Goal: Task Accomplishment & Management: Manage account settings

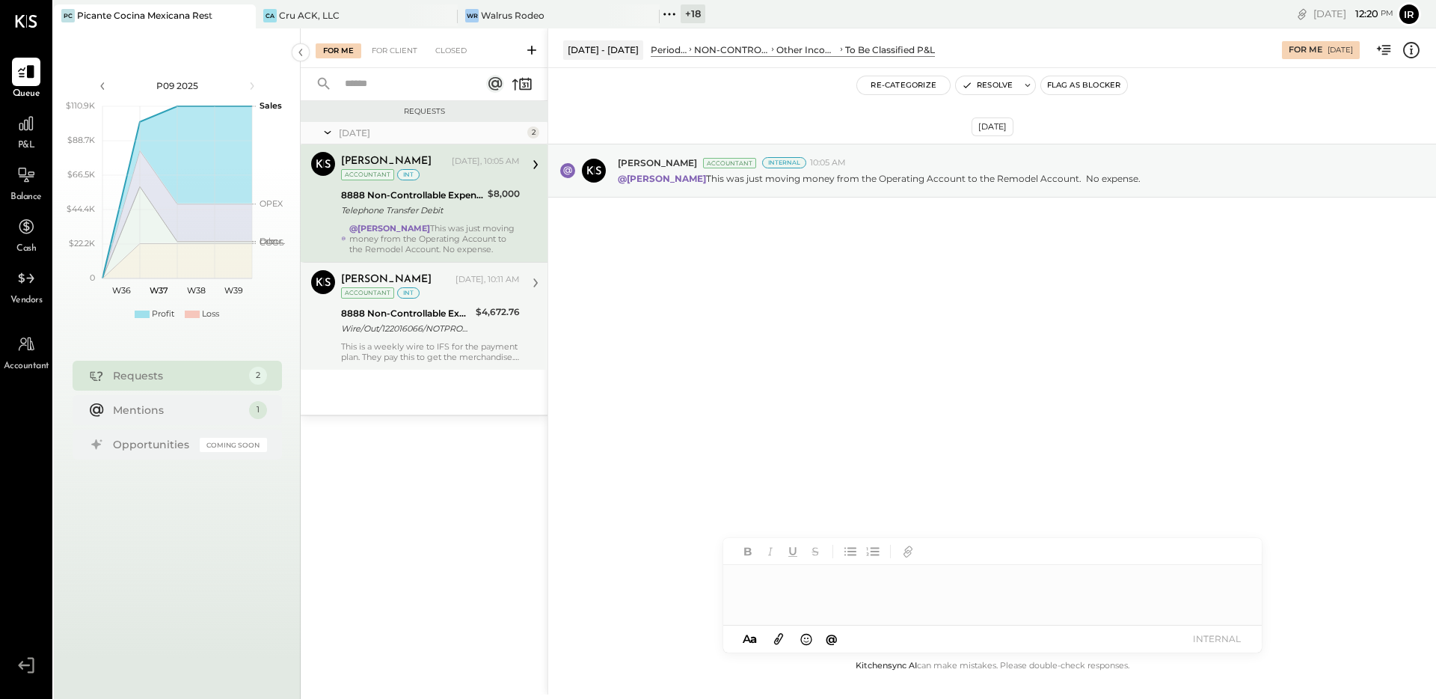
click at [492, 333] on div "$4,672.76" at bounding box center [498, 320] width 44 height 33
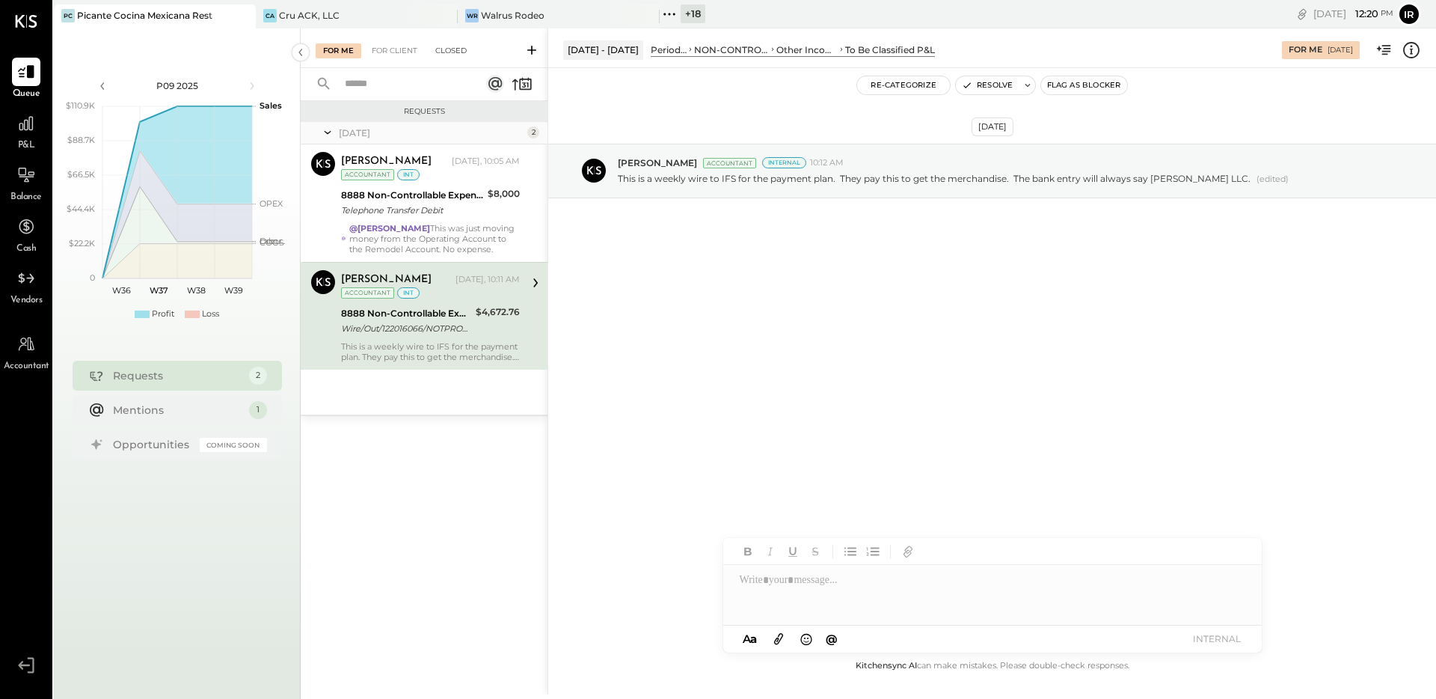
click at [441, 46] on div "Closed" at bounding box center [451, 50] width 46 height 15
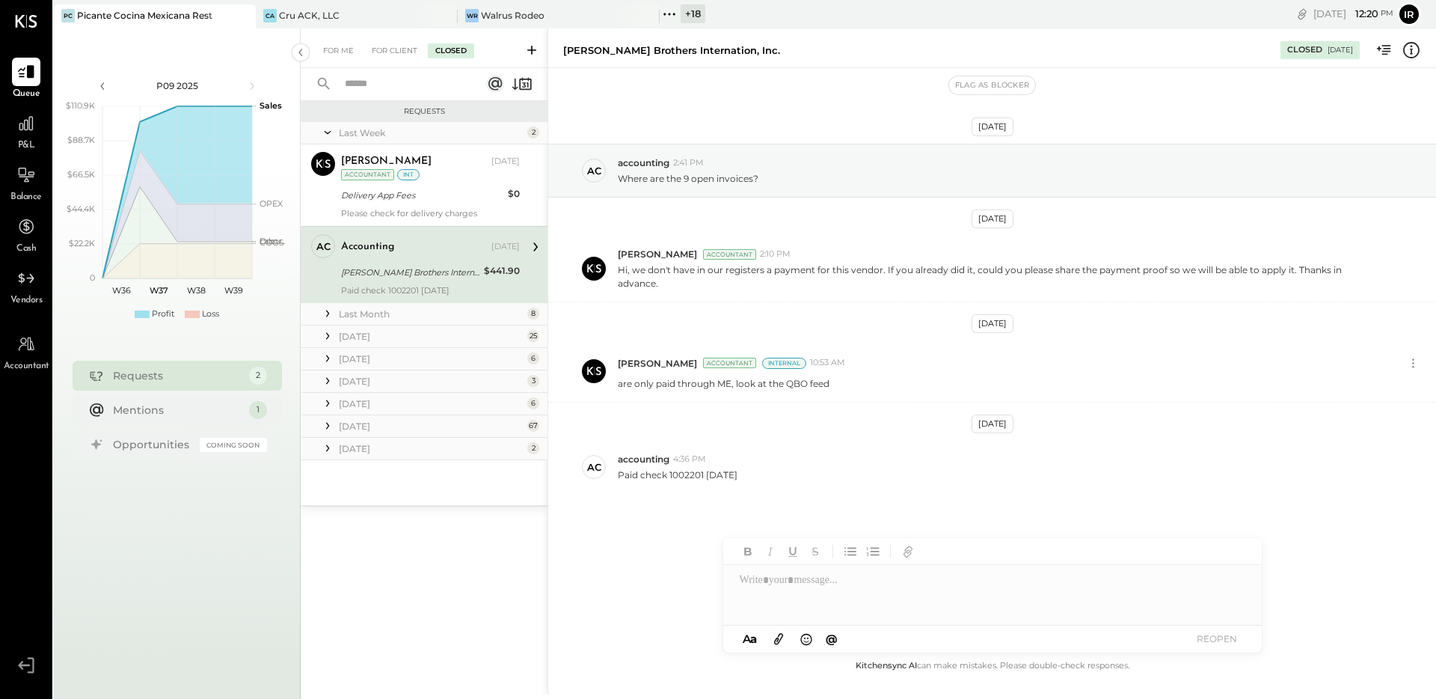
click at [376, 451] on div "[DATE]" at bounding box center [431, 448] width 185 height 13
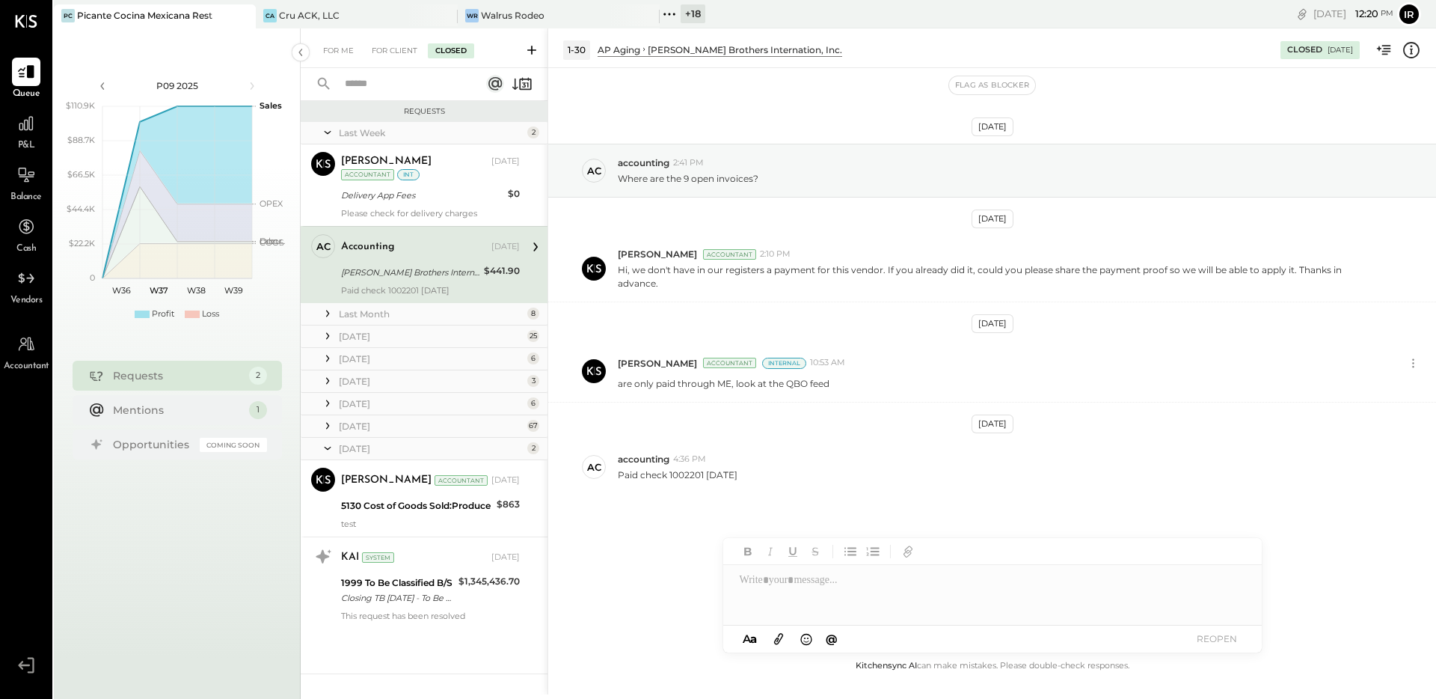
click at [376, 431] on div "[DATE]" at bounding box center [431, 426] width 185 height 13
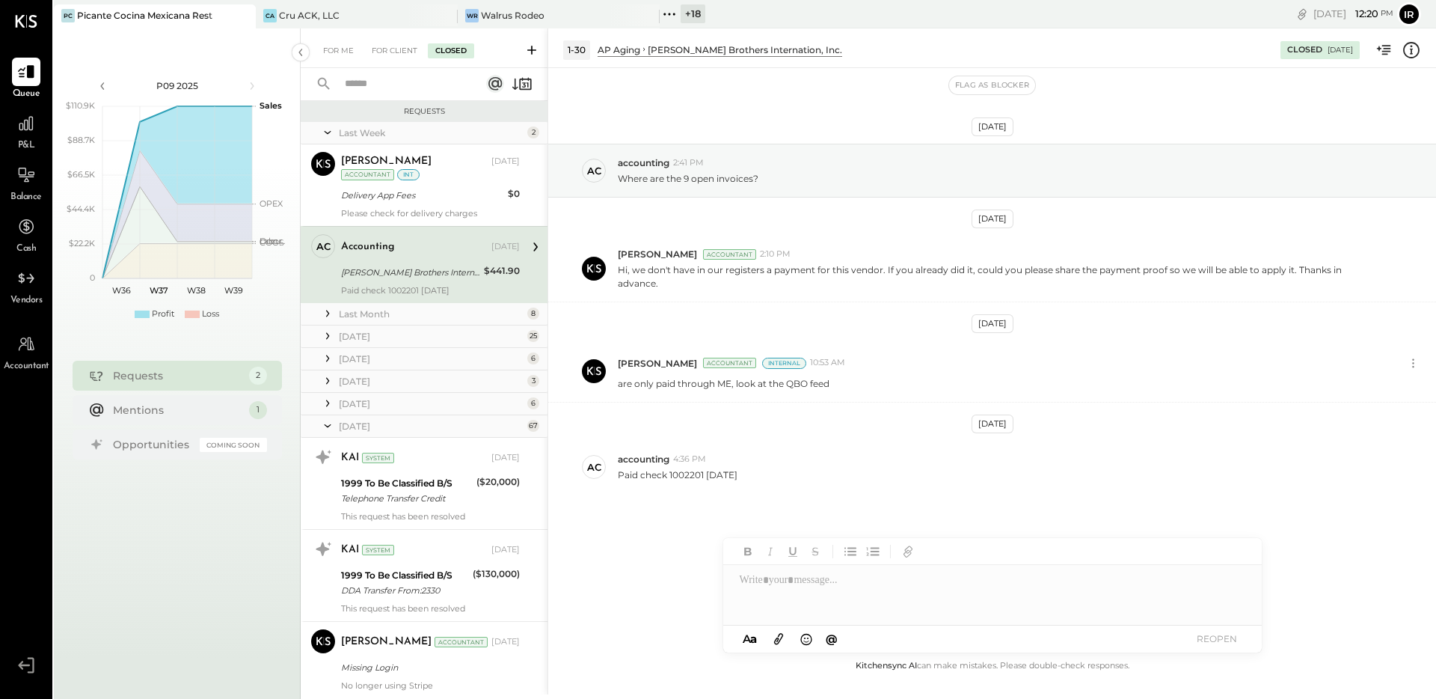
click at [374, 397] on div "[DATE]" at bounding box center [431, 403] width 185 height 13
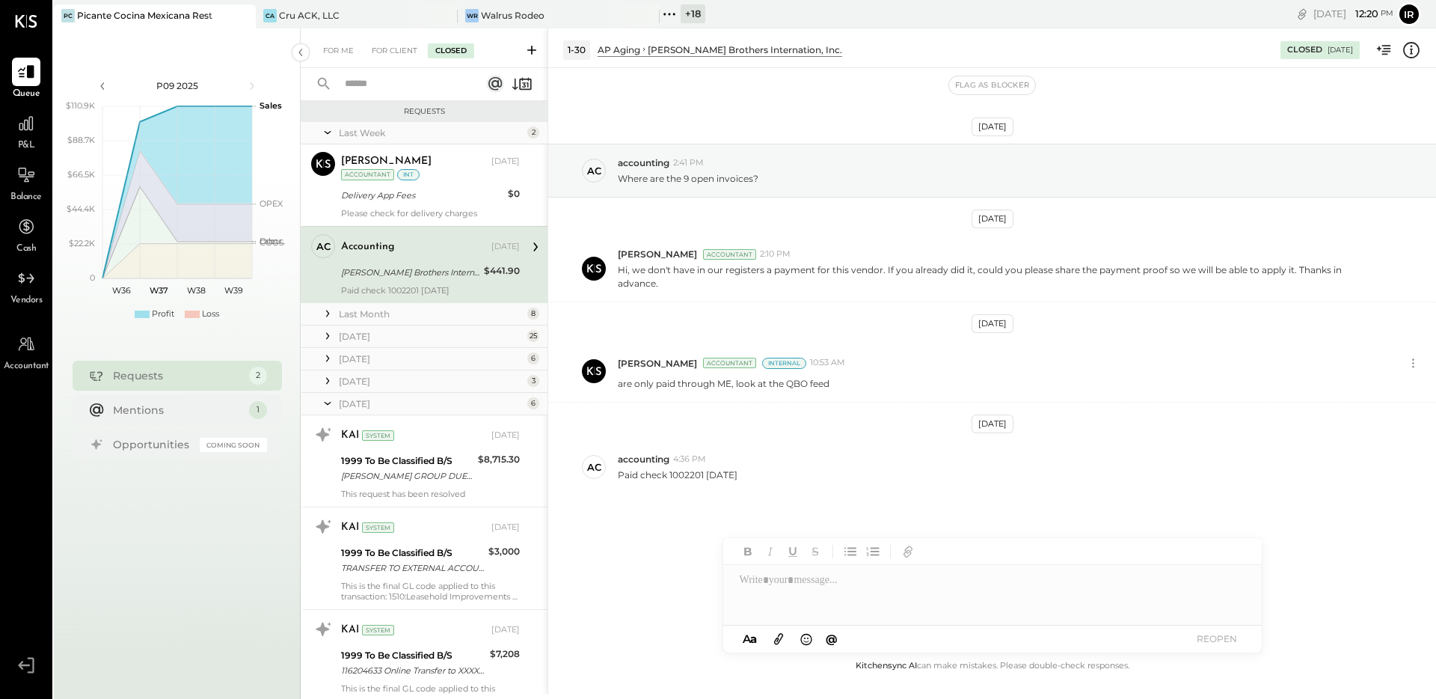
click at [376, 381] on div "[DATE]" at bounding box center [431, 381] width 185 height 13
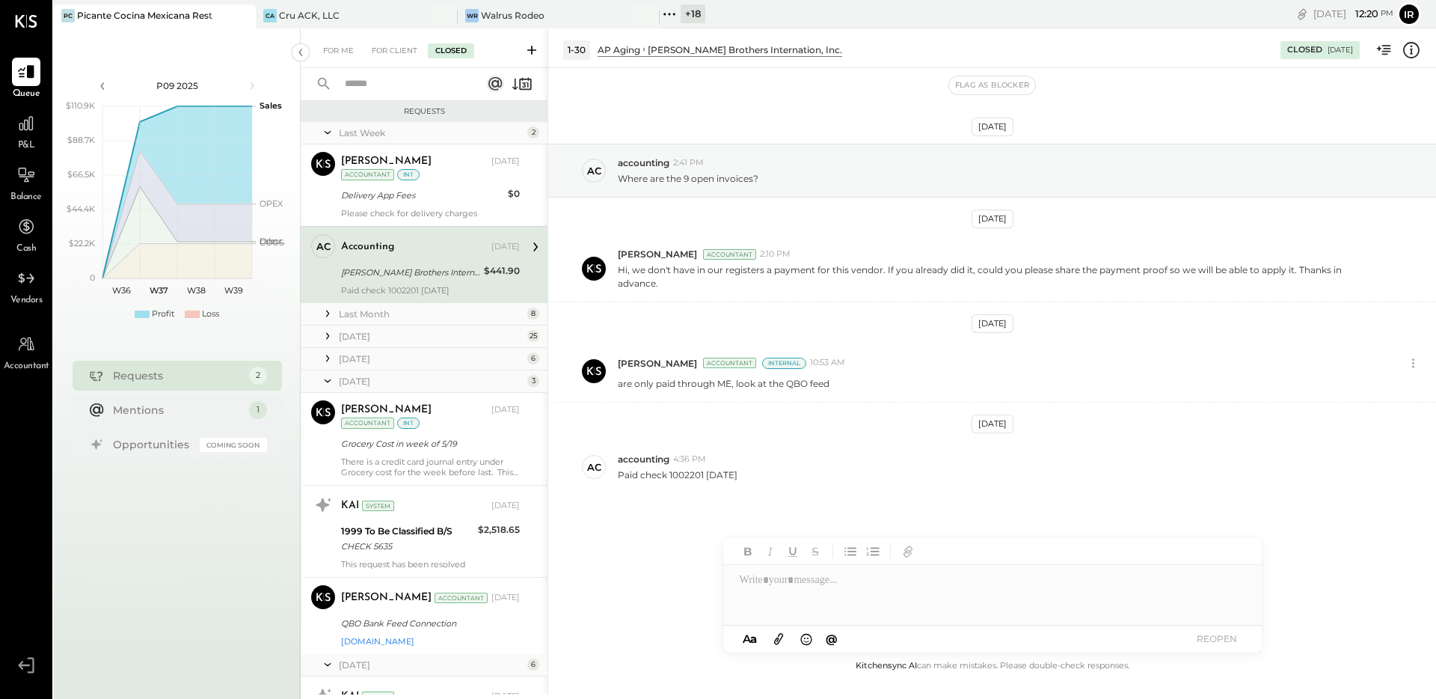
click at [376, 357] on div "[DATE]" at bounding box center [431, 358] width 185 height 13
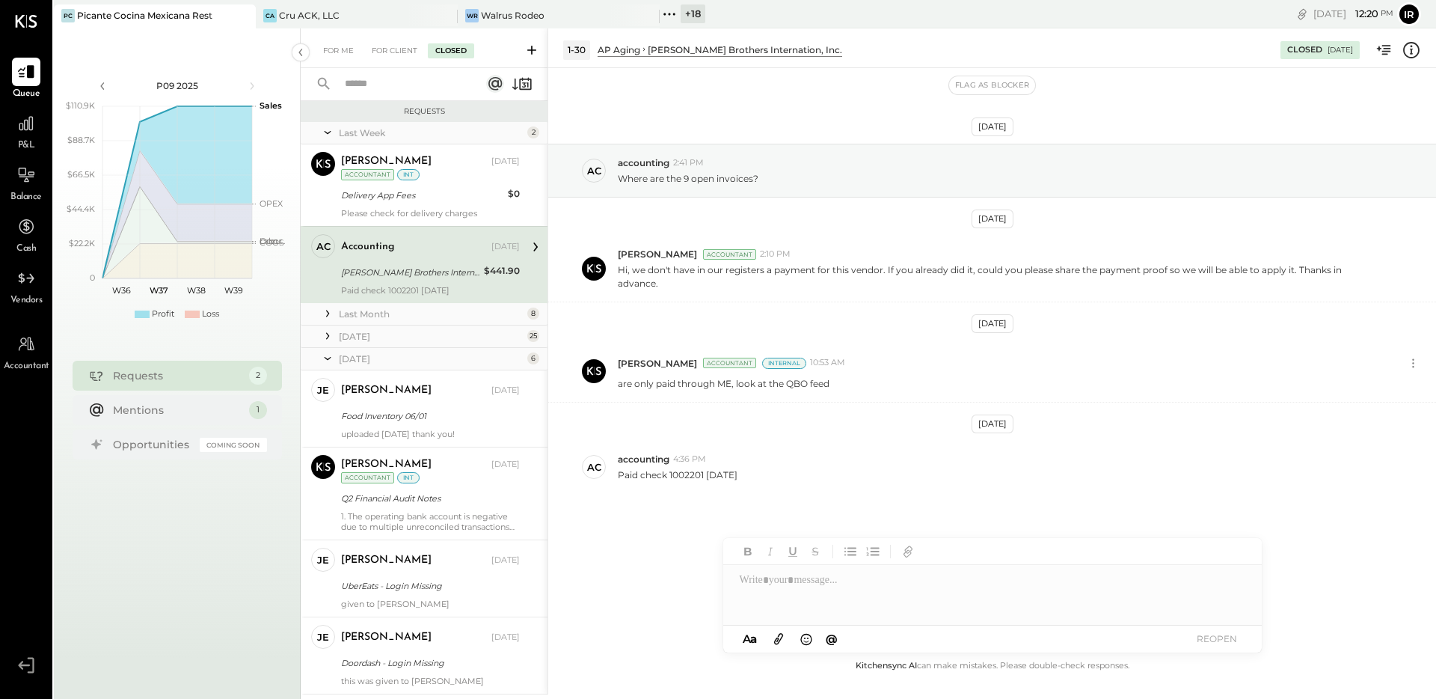
click at [377, 341] on div "[DATE]" at bounding box center [431, 336] width 185 height 13
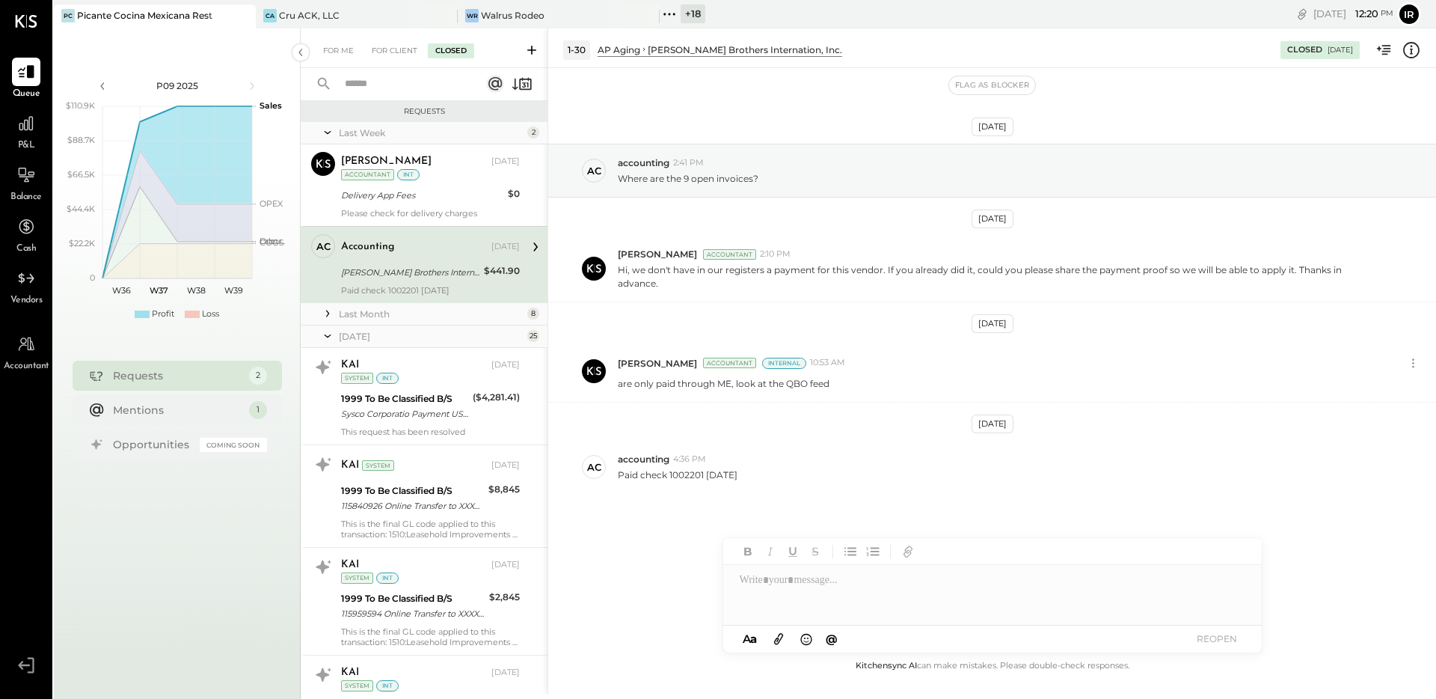
click at [384, 317] on div "Last Month" at bounding box center [431, 313] width 185 height 13
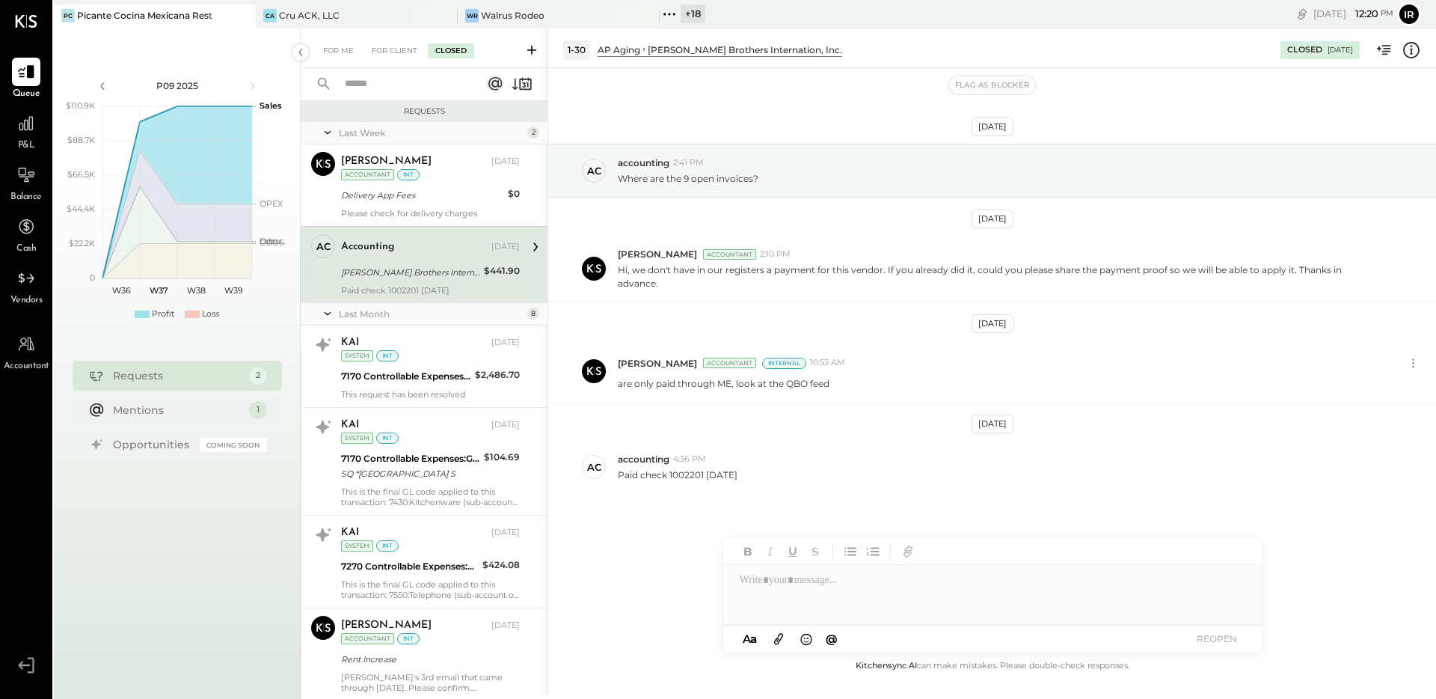
scroll to position [1629, 0]
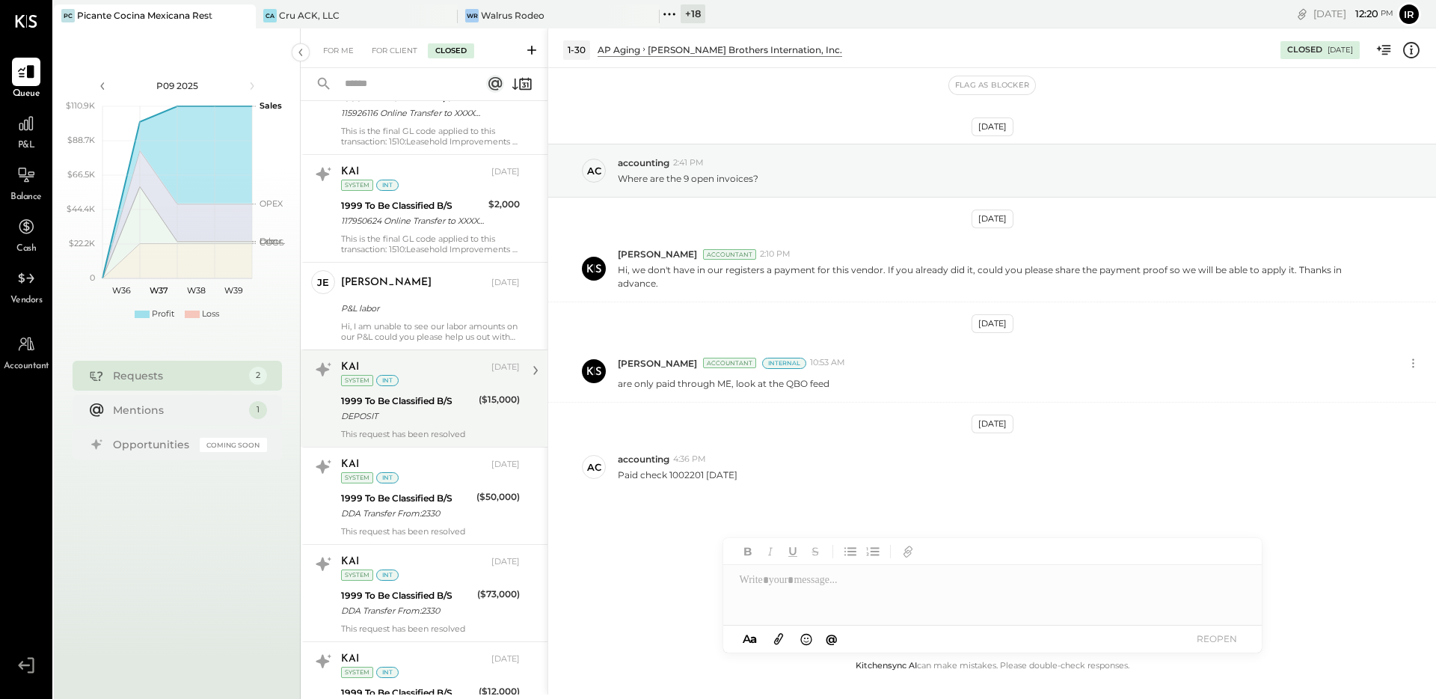
click at [406, 417] on div "DEPOSIT" at bounding box center [407, 415] width 133 height 15
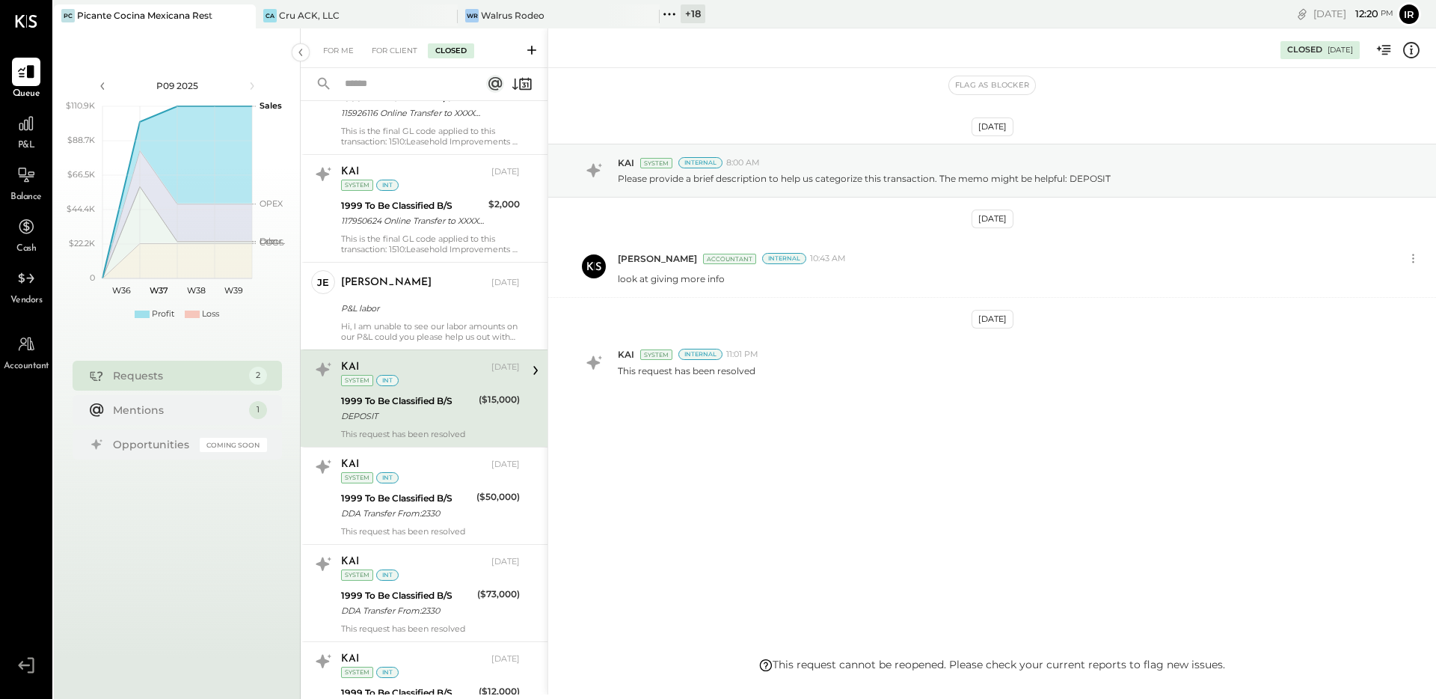
scroll to position [2018, 0]
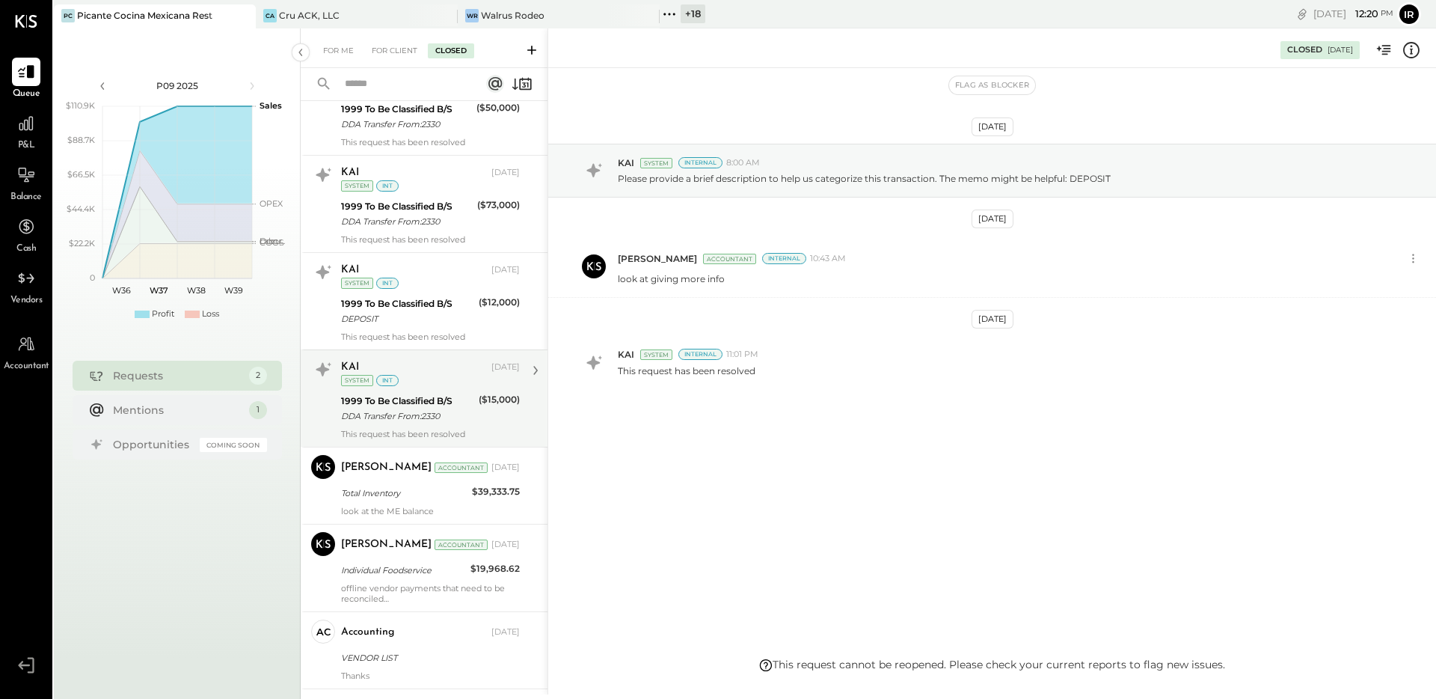
click at [412, 393] on div "1999 To Be Classified B/S" at bounding box center [407, 400] width 133 height 15
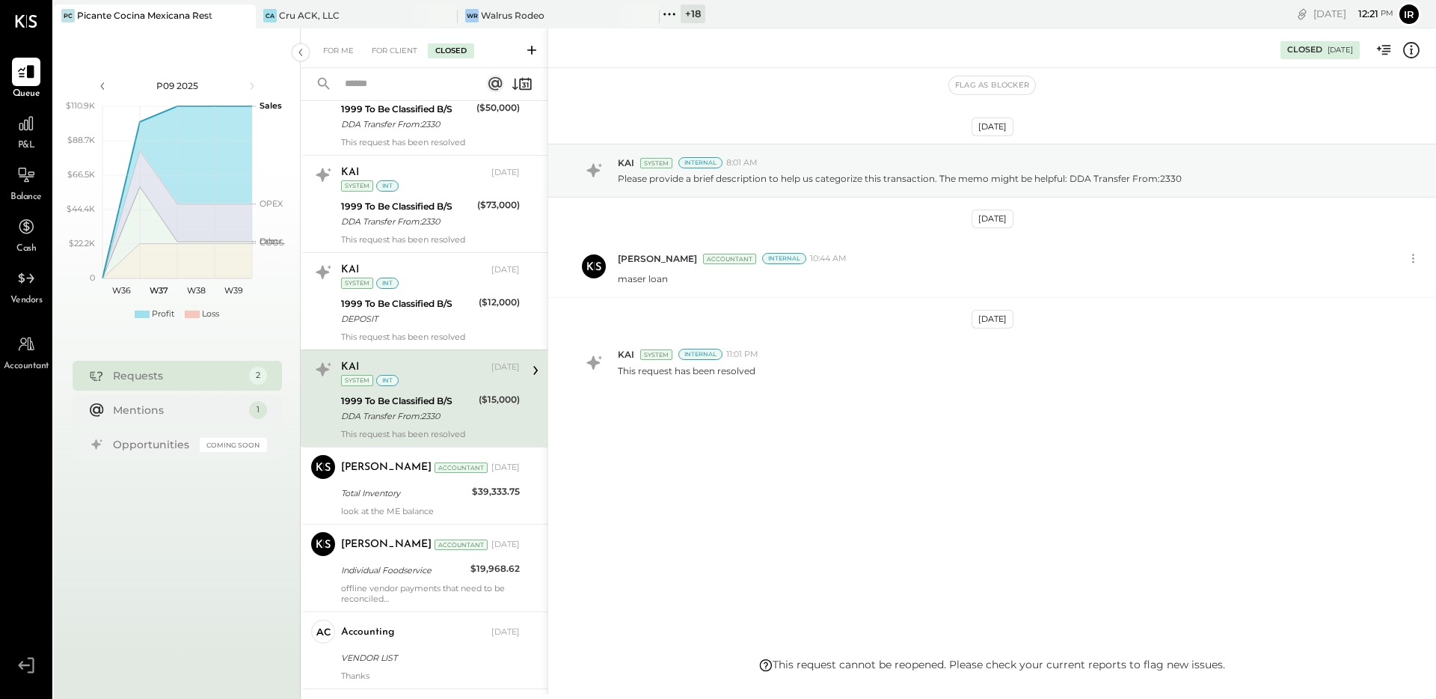
click at [427, 393] on div "1999 To Be Classified B/S" at bounding box center [407, 400] width 133 height 15
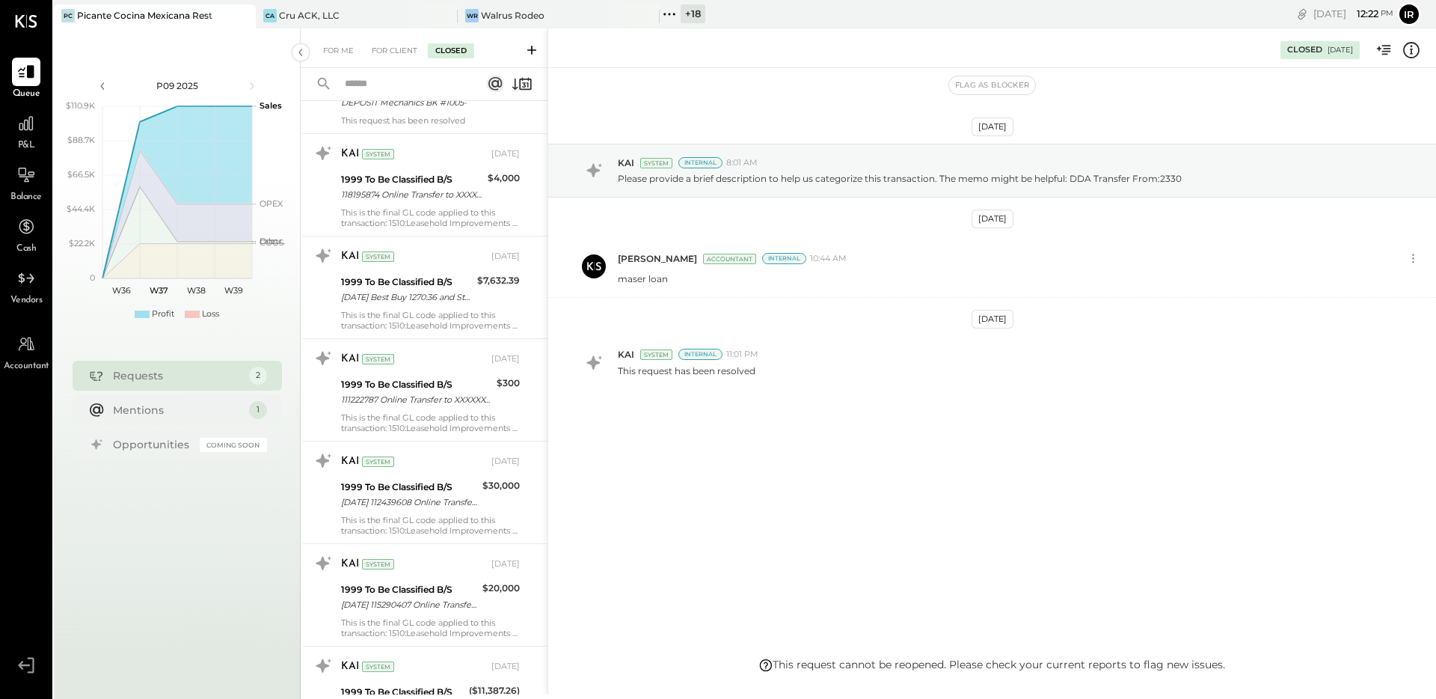
scroll to position [6322, 0]
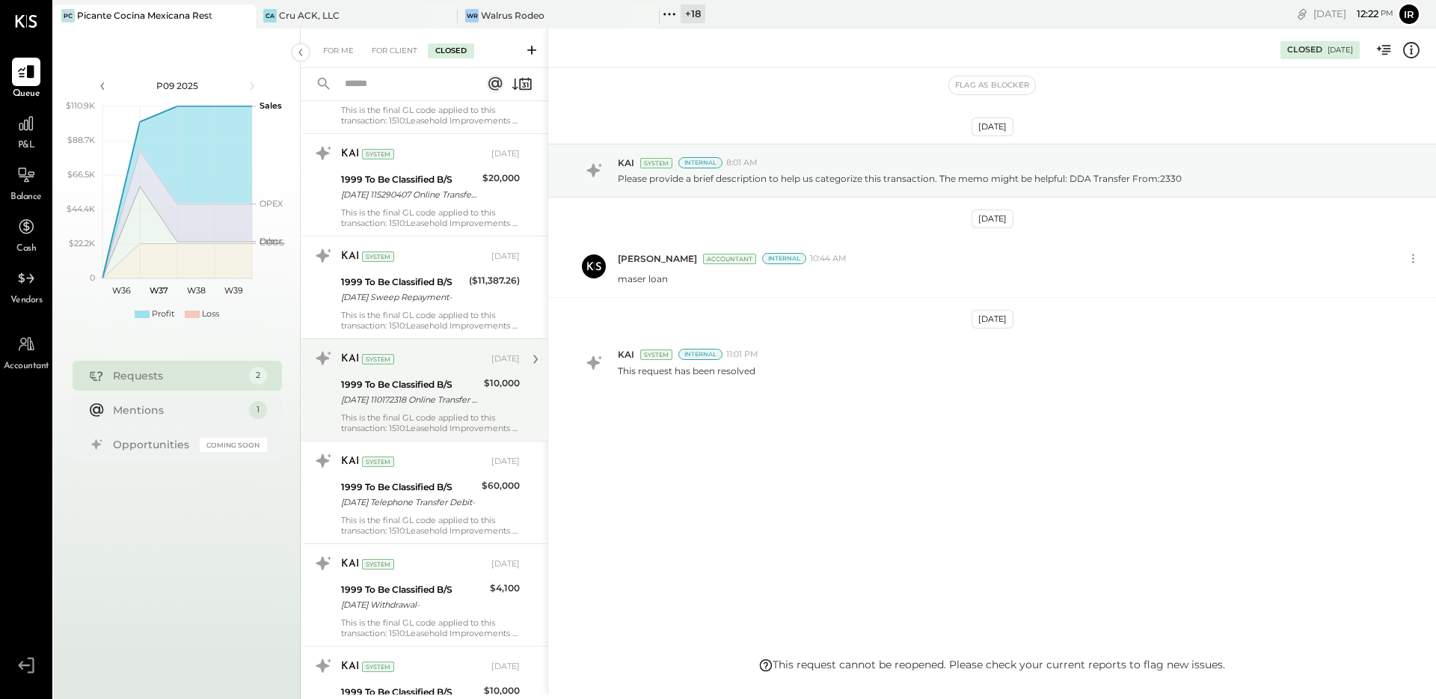
click at [465, 404] on div "[DATE] 110172318 Online Transfer to XXXXXX4240 on [DATE] 11:58-" at bounding box center [410, 399] width 138 height 15
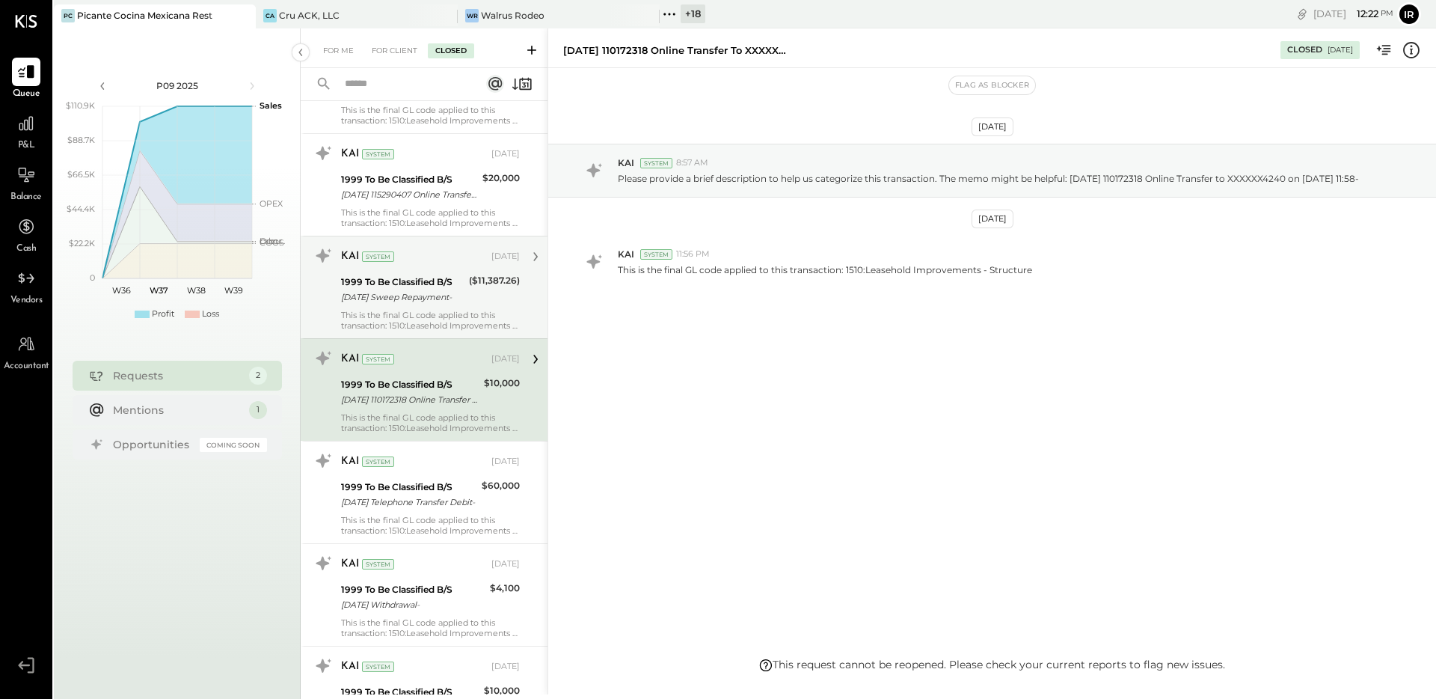
click at [455, 275] on div "1999 To Be Classified B/S" at bounding box center [402, 282] width 123 height 15
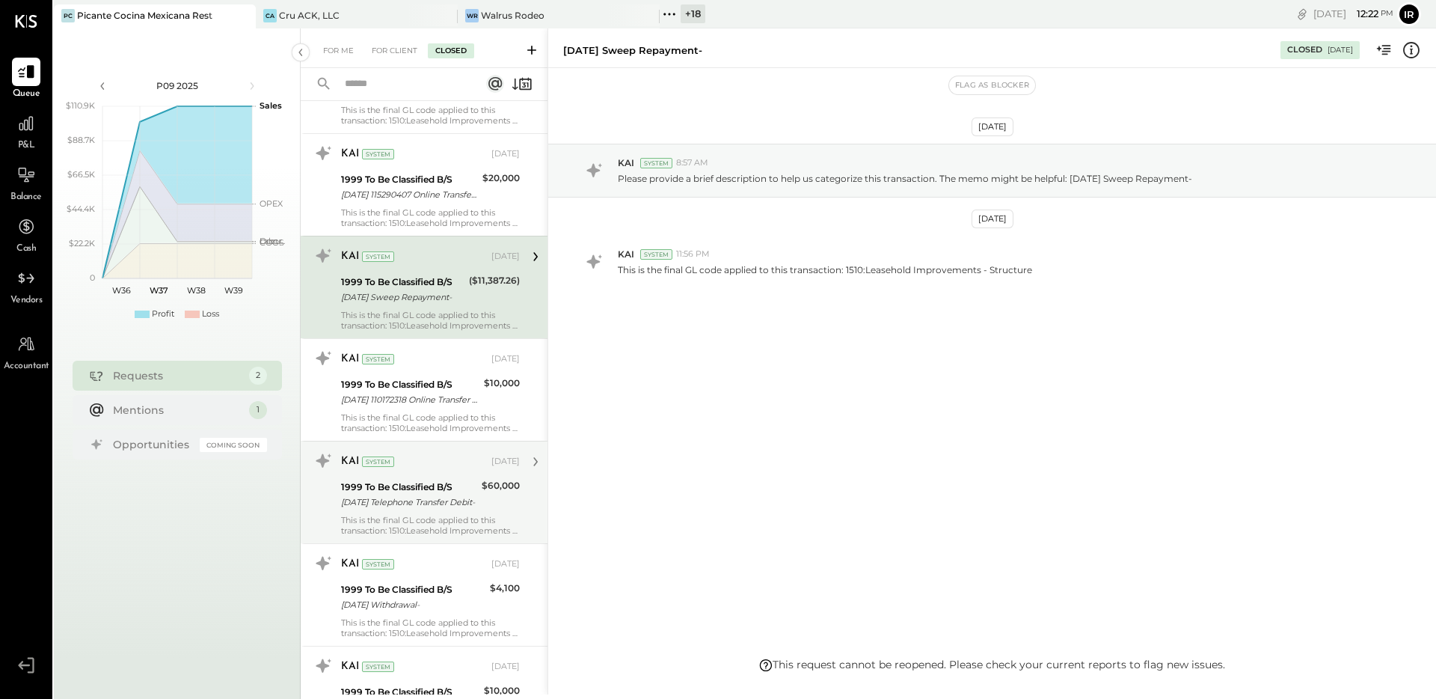
click at [450, 478] on div "1999 To Be Classified B/S [DATE] Telephone Transfer Debit-" at bounding box center [409, 494] width 136 height 33
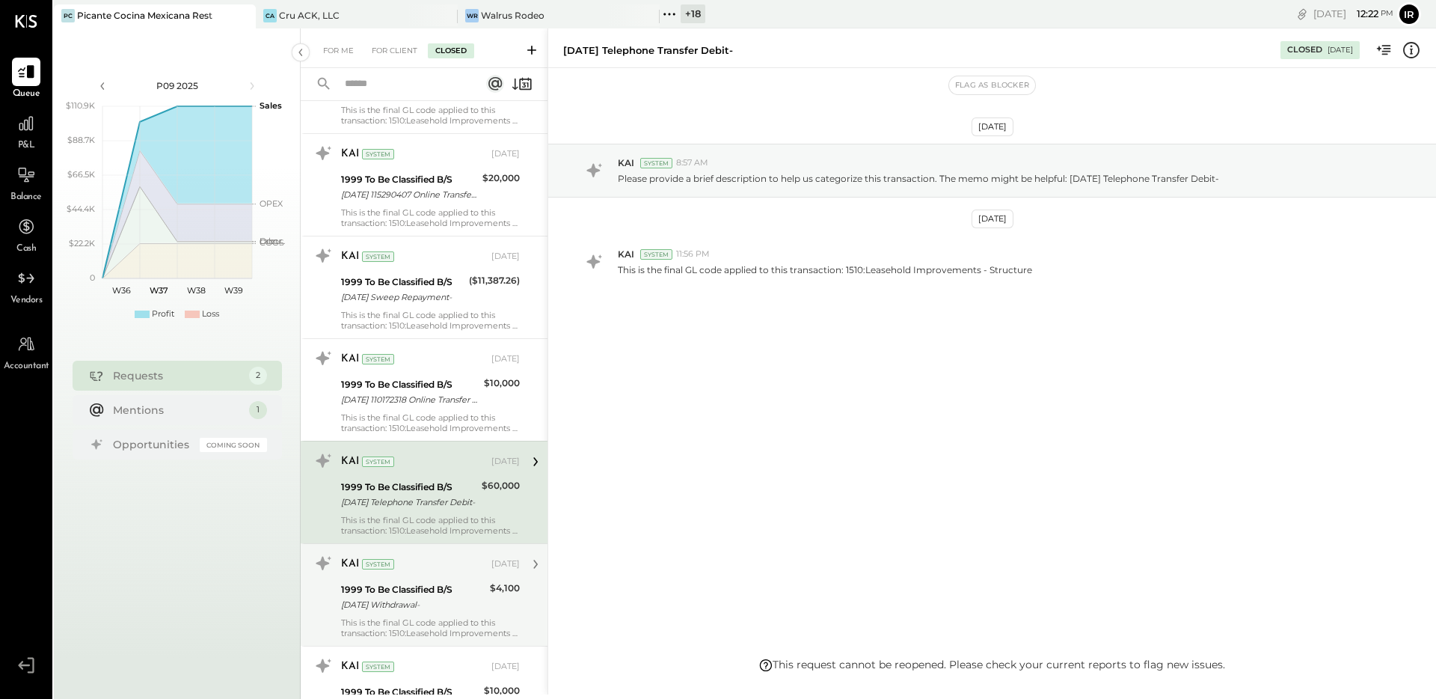
click at [423, 585] on div "1999 To Be Classified B/S" at bounding box center [413, 589] width 144 height 15
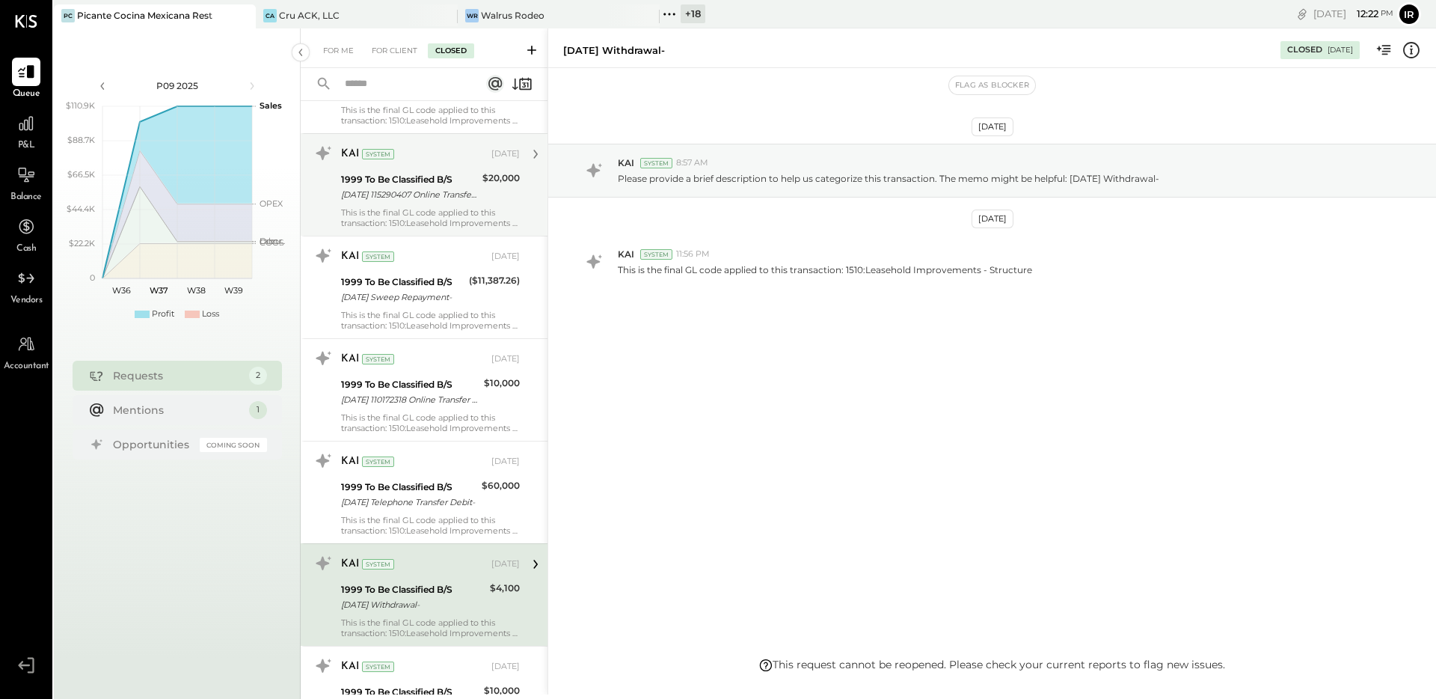
click at [408, 187] on div "[DATE] 115290407 Online Transfer to XXXXXX4240 on [DATE] 15:29-" at bounding box center [409, 194] width 137 height 15
